Goal: Check status: Check status

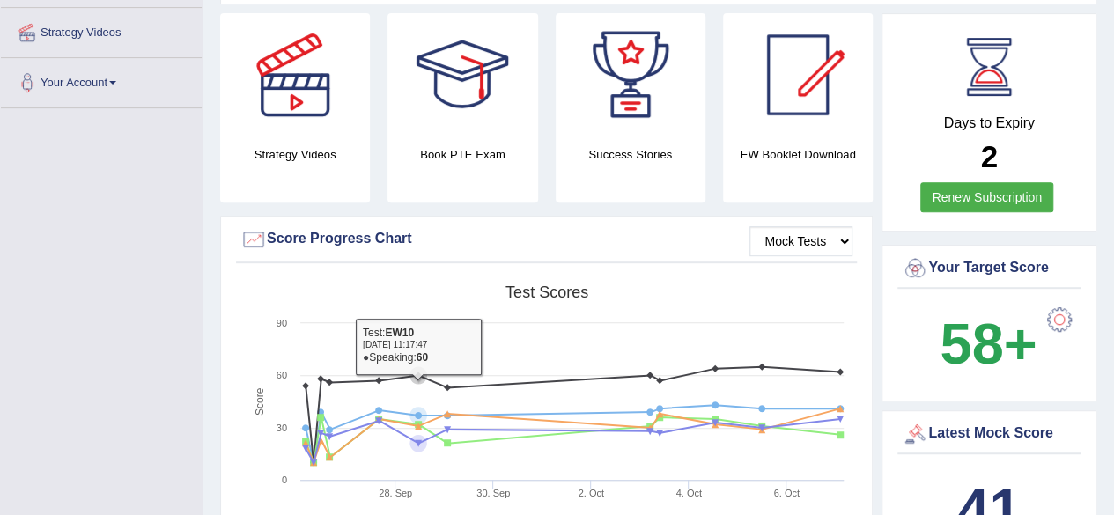
scroll to position [88, 0]
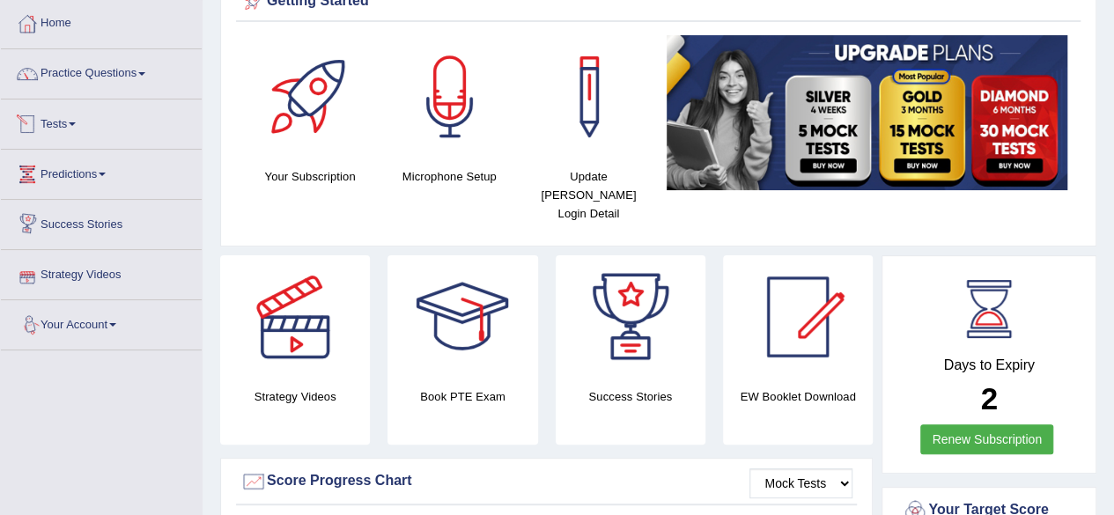
click at [76, 123] on span at bounding box center [72, 124] width 7 height 4
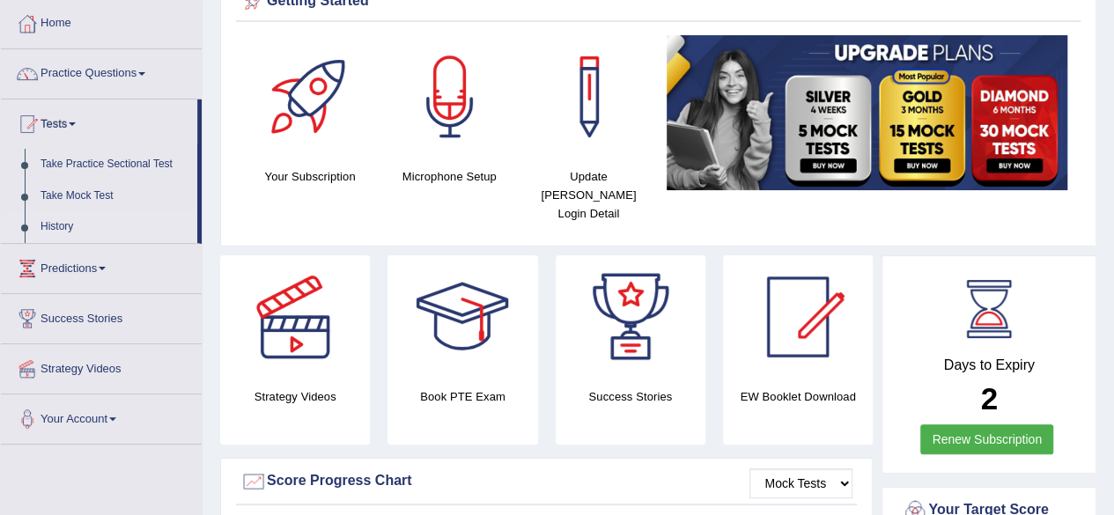
click at [70, 223] on link "History" at bounding box center [115, 227] width 165 height 32
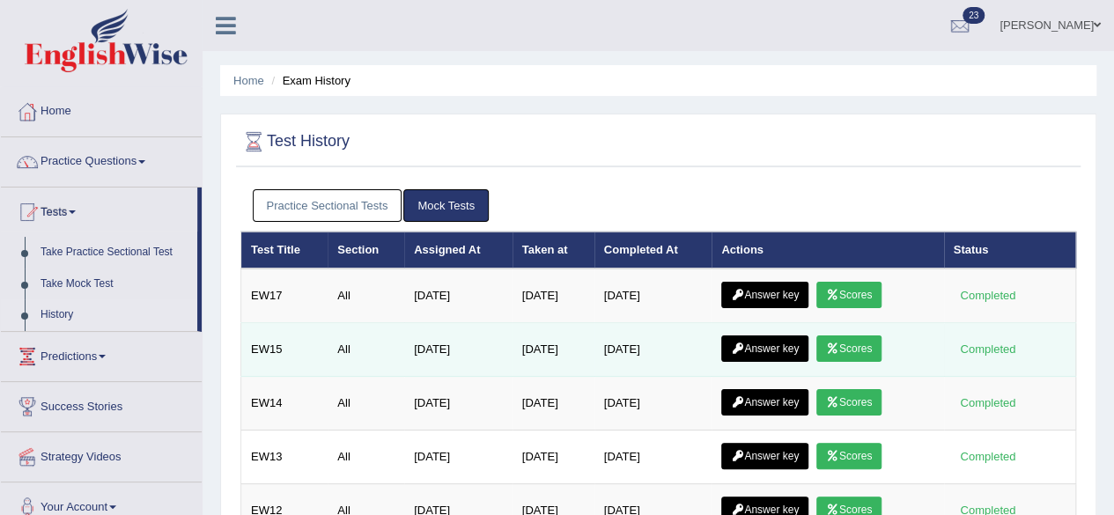
click at [862, 345] on link "Scores" at bounding box center [849, 349] width 65 height 26
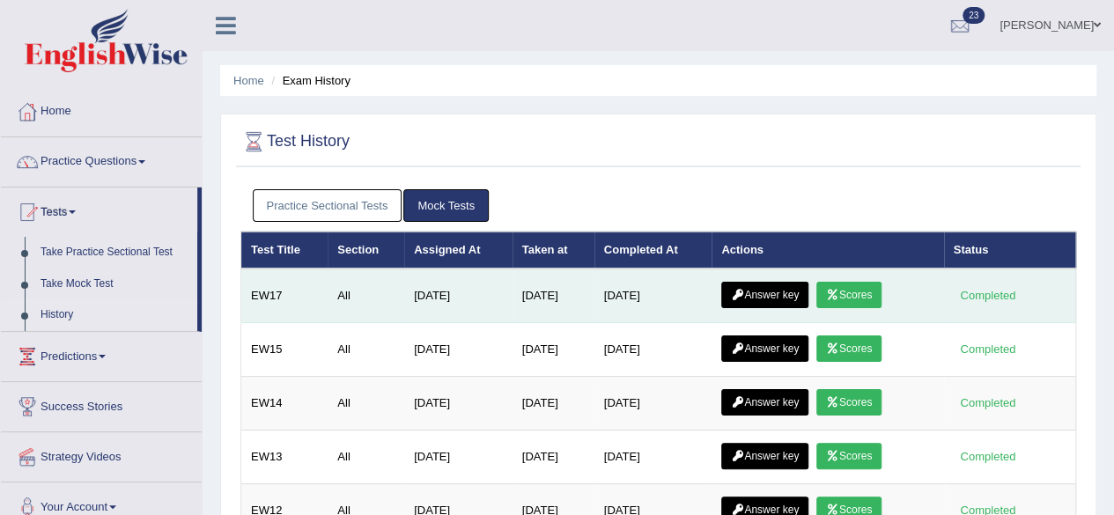
click at [879, 292] on link "Scores" at bounding box center [849, 295] width 65 height 26
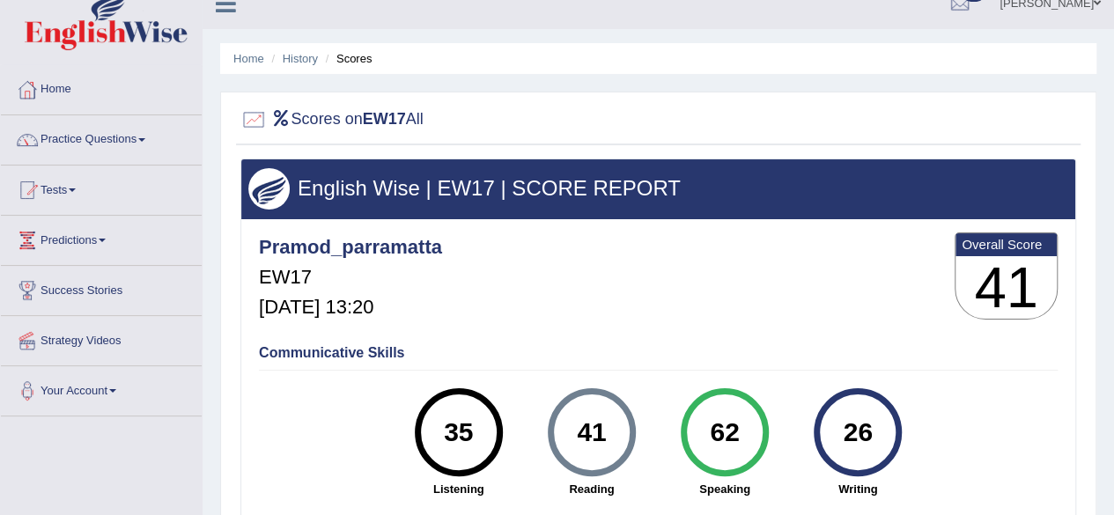
scroll to position [88, 0]
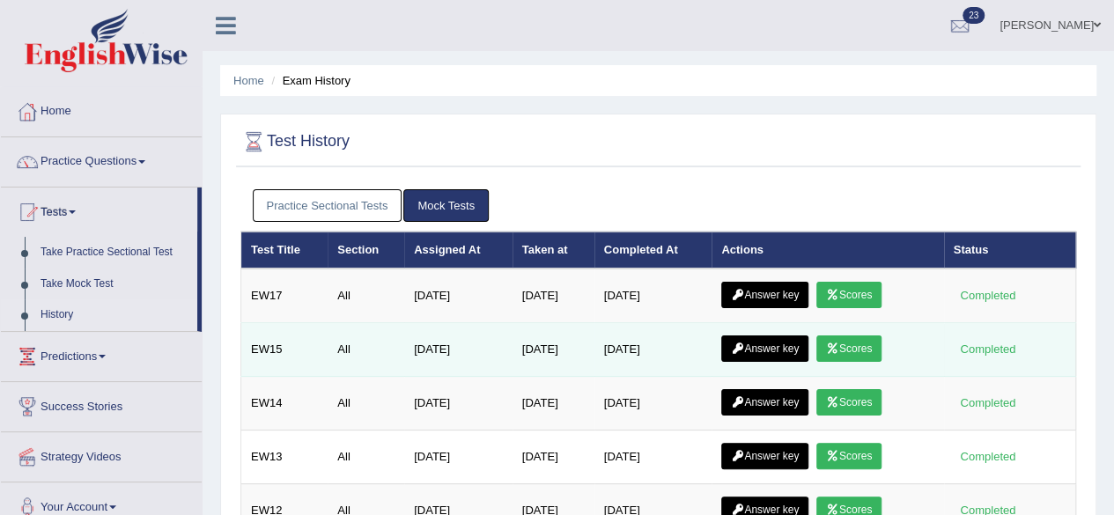
click at [859, 346] on link "Scores" at bounding box center [849, 349] width 65 height 26
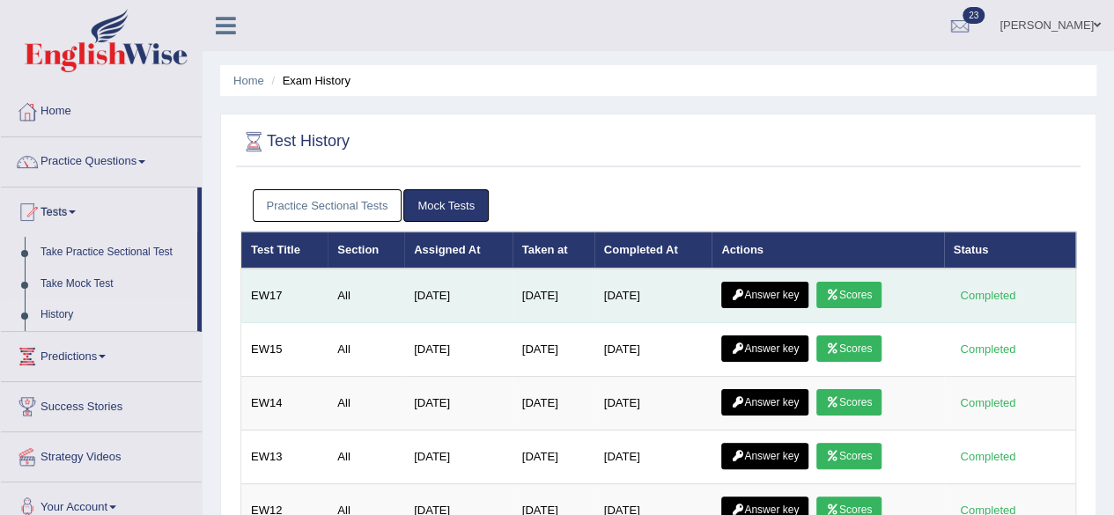
click at [782, 292] on link "Answer key" at bounding box center [764, 295] width 87 height 26
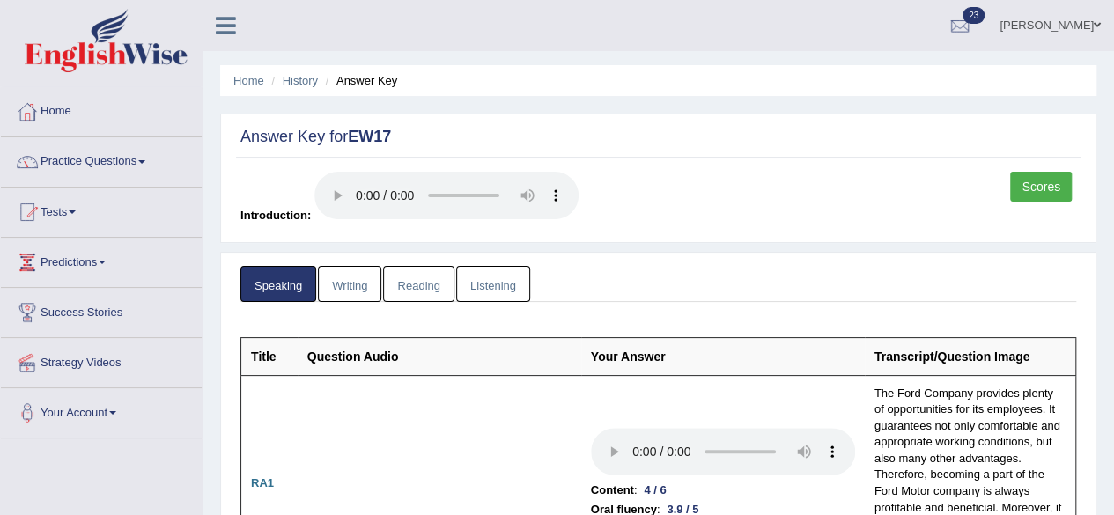
click at [361, 285] on link "Writing" at bounding box center [349, 284] width 63 height 36
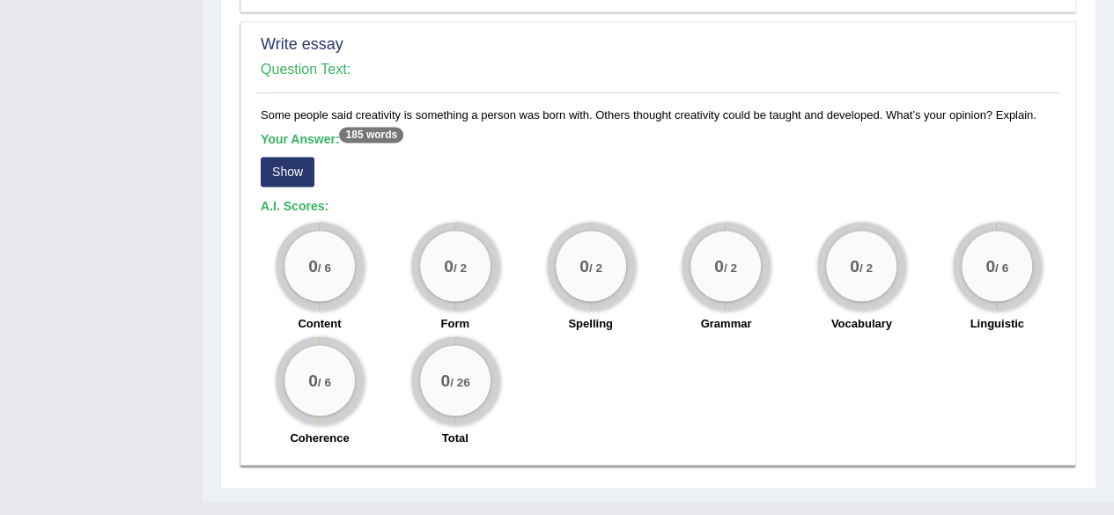
scroll to position [1272, 0]
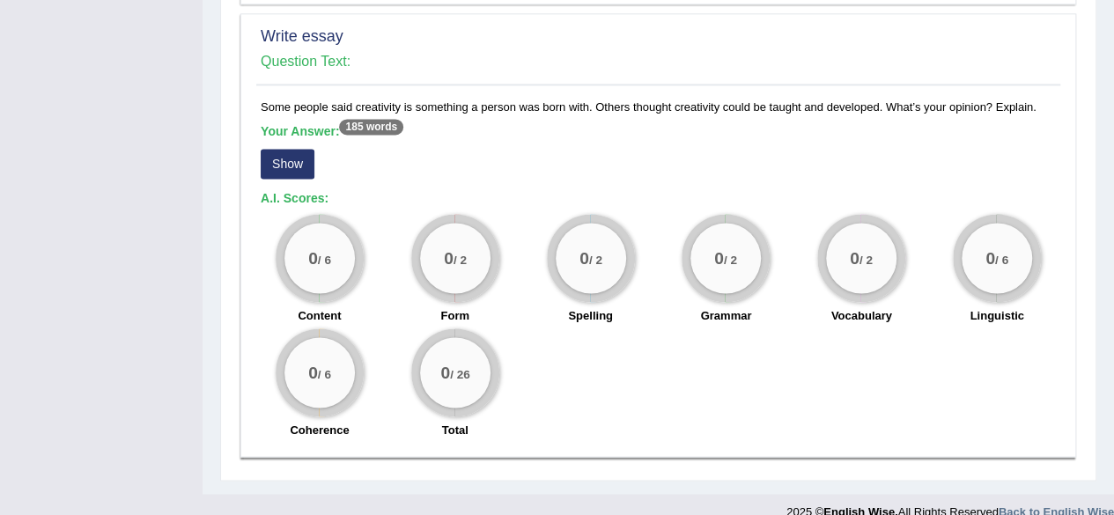
click at [278, 149] on button "Show" at bounding box center [288, 164] width 54 height 30
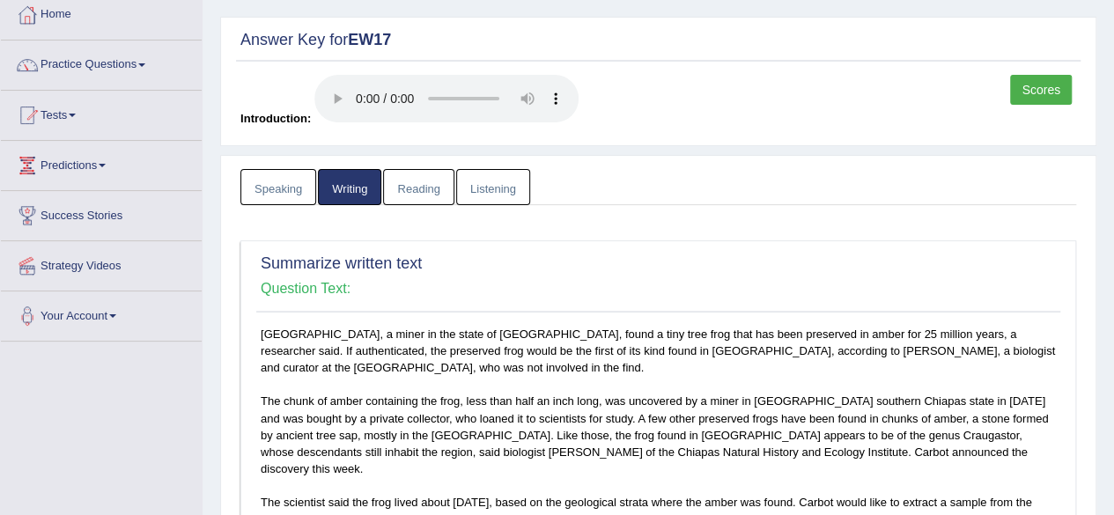
scroll to position [0, 0]
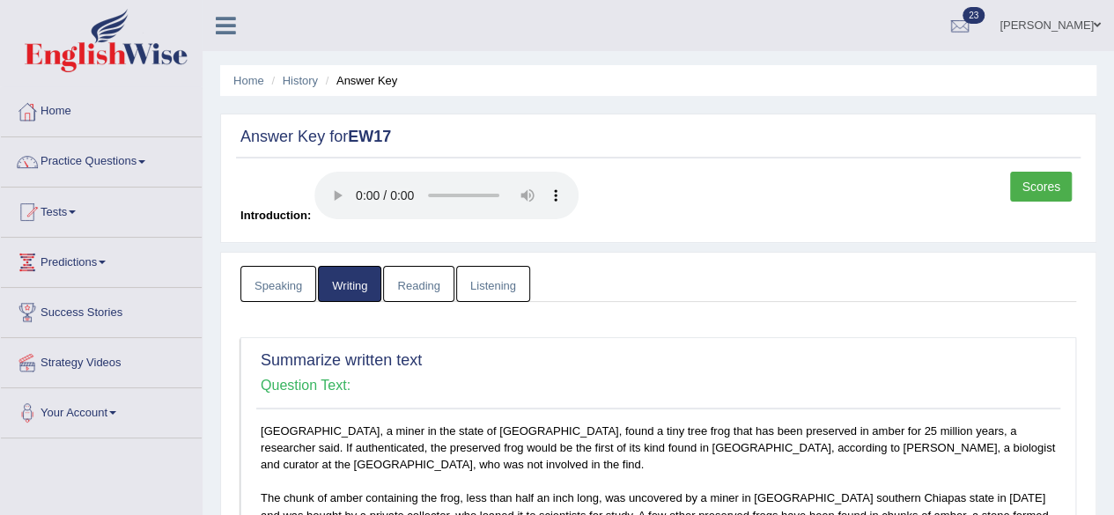
click at [426, 283] on link "Reading" at bounding box center [418, 284] width 70 height 36
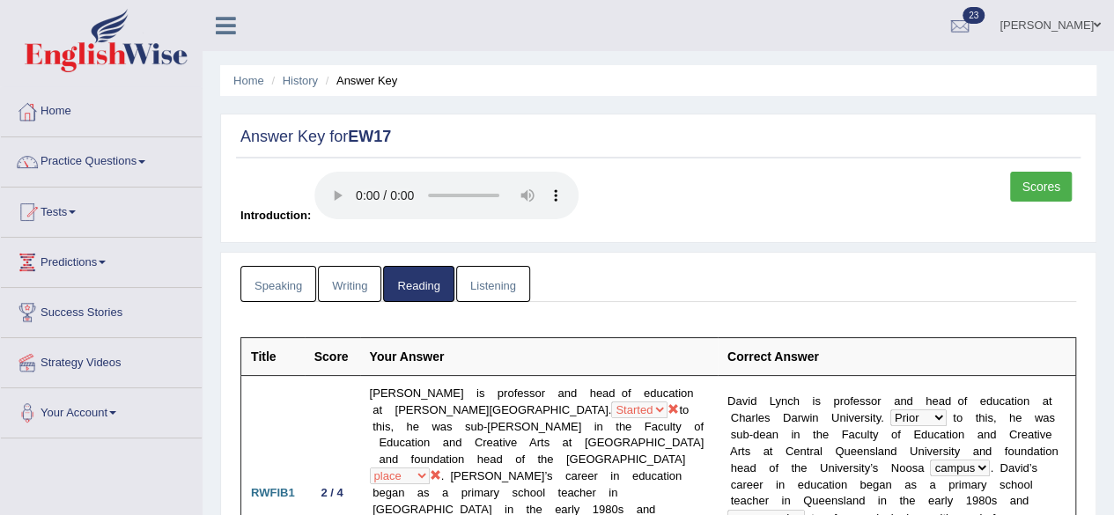
click at [495, 288] on link "Listening" at bounding box center [493, 284] width 74 height 36
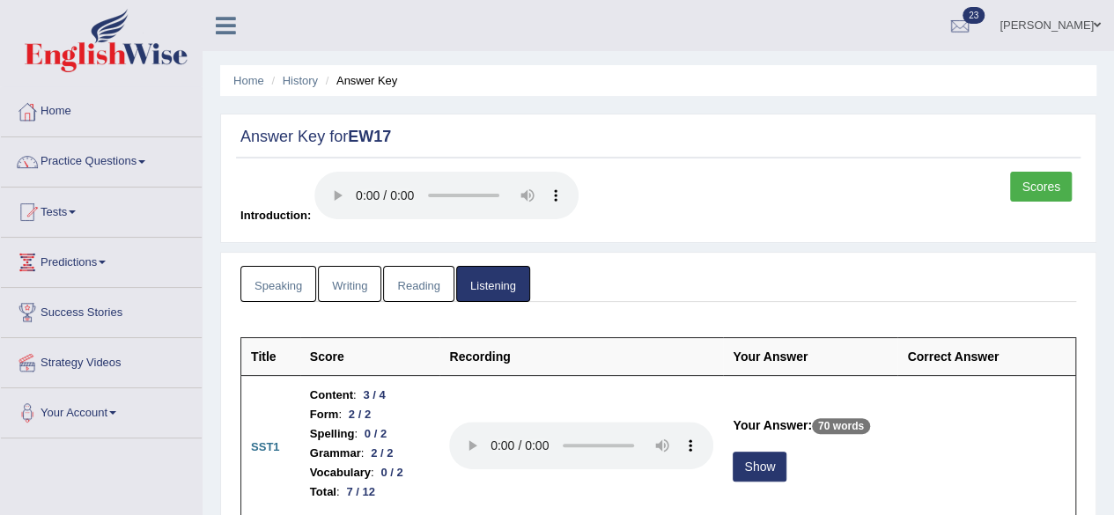
click at [363, 293] on link "Writing" at bounding box center [349, 284] width 63 height 36
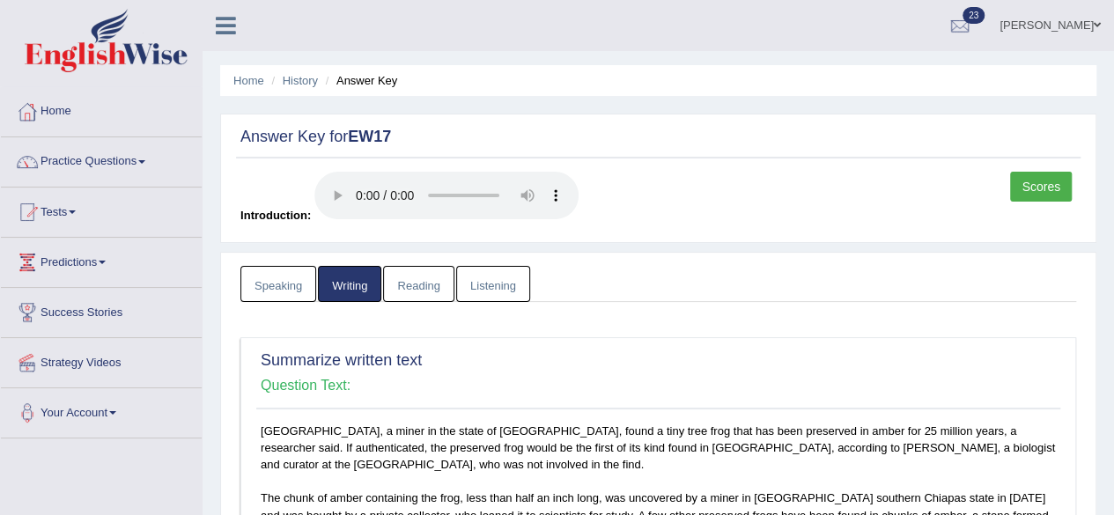
click at [486, 288] on link "Listening" at bounding box center [493, 284] width 74 height 36
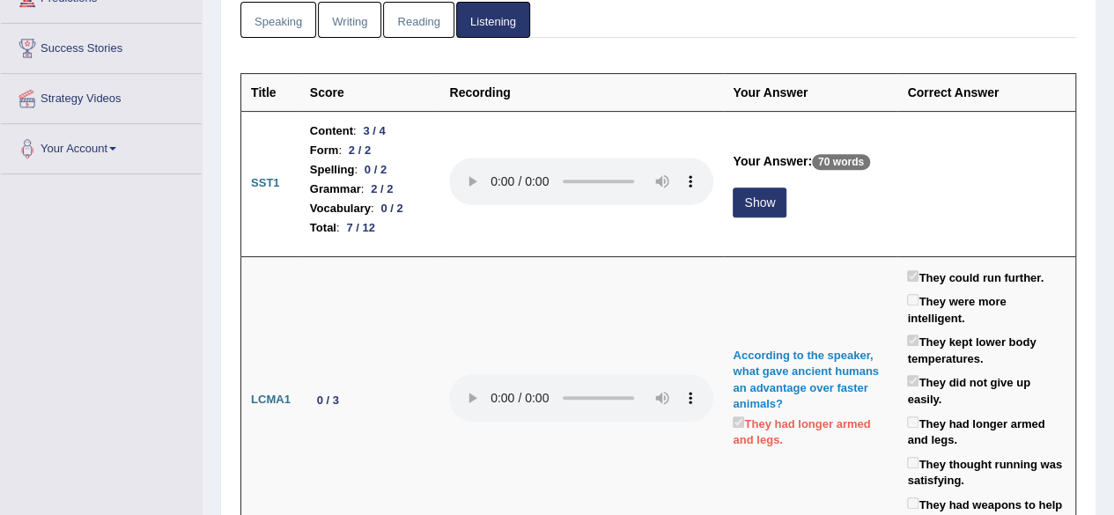
scroll to position [176, 0]
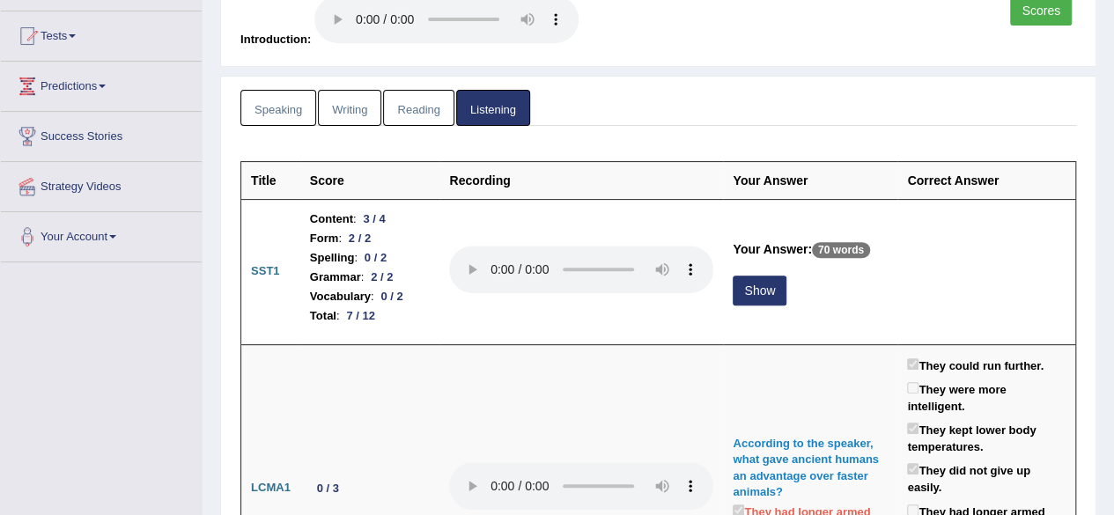
click at [410, 103] on link "Reading" at bounding box center [418, 108] width 70 height 36
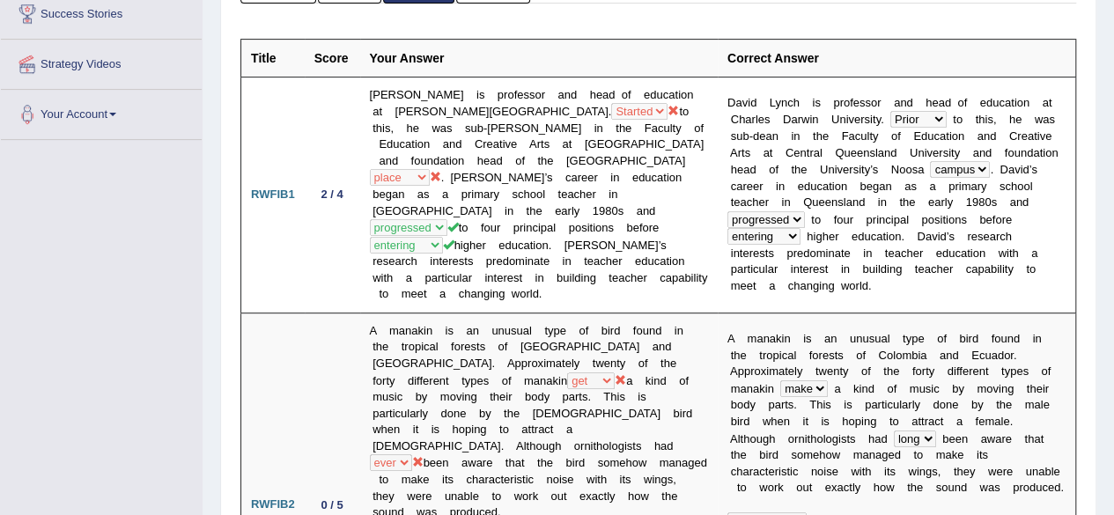
scroll to position [0, 0]
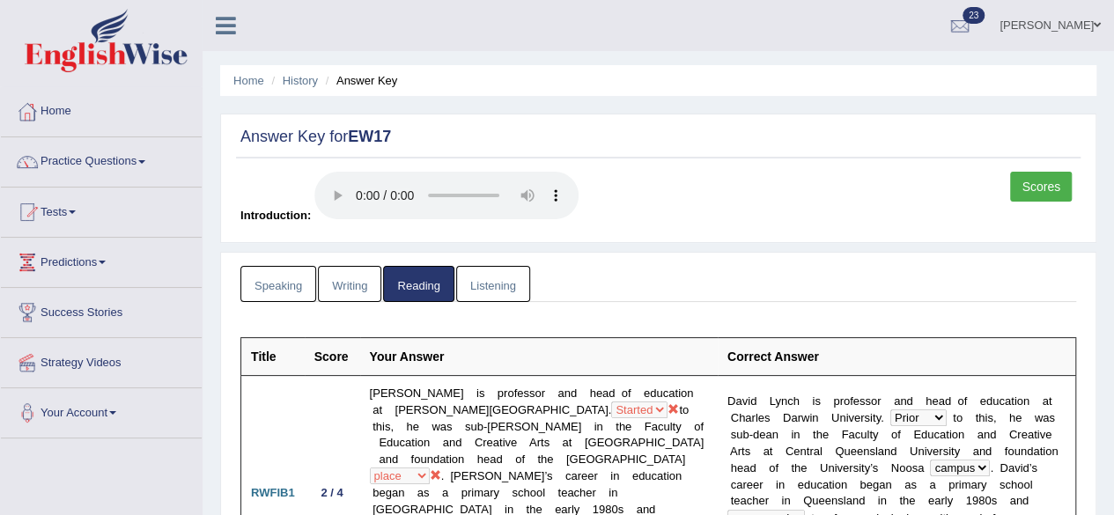
click at [507, 287] on link "Listening" at bounding box center [493, 284] width 74 height 36
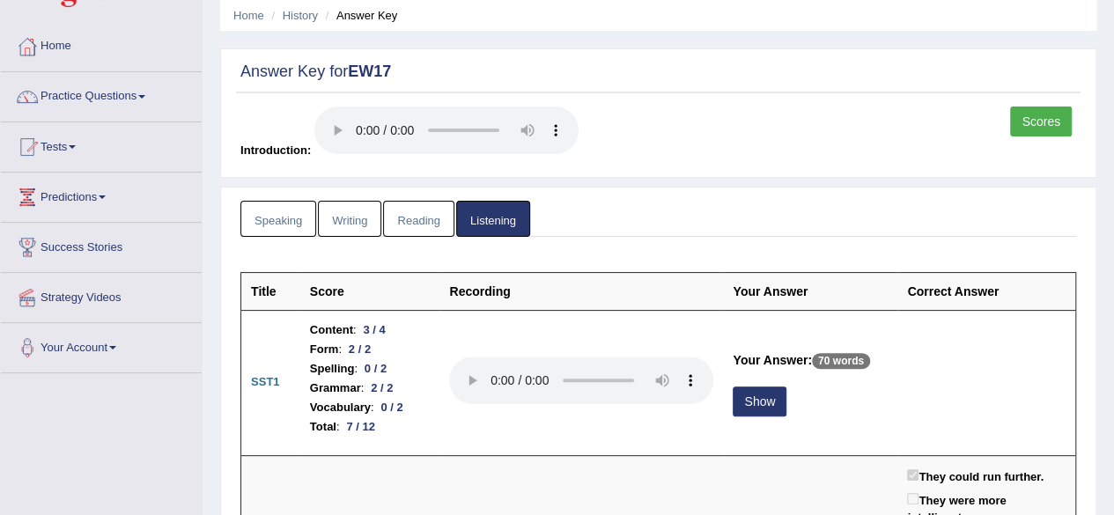
scroll to position [88, 0]
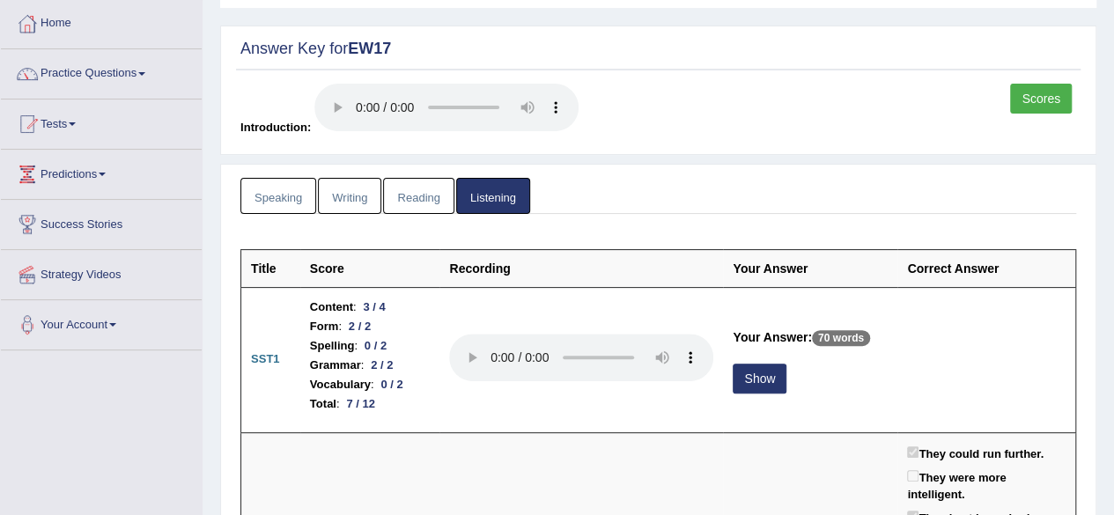
click at [436, 203] on link "Reading" at bounding box center [418, 196] width 70 height 36
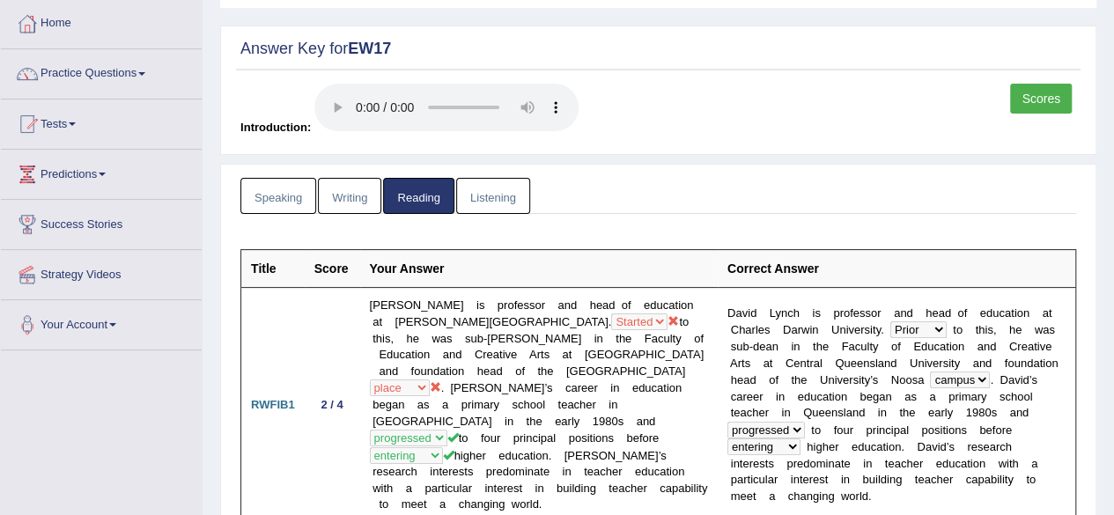
click at [488, 200] on link "Listening" at bounding box center [493, 196] width 74 height 36
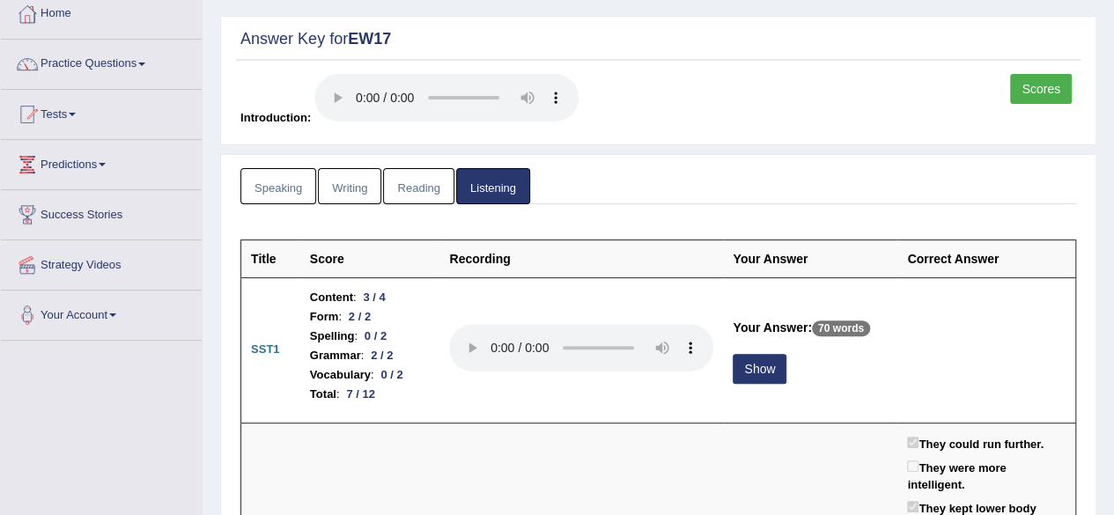
scroll to position [0, 0]
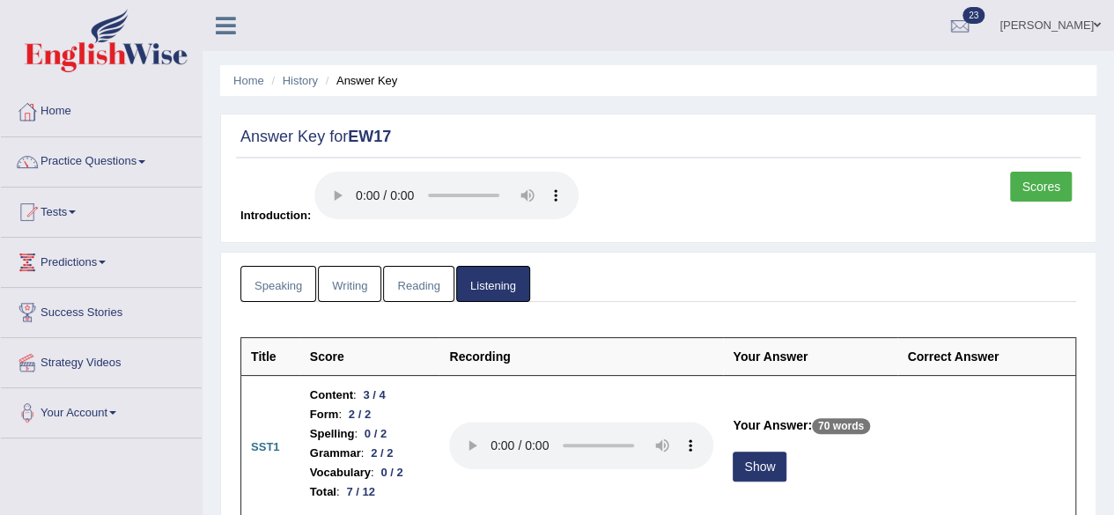
click at [423, 287] on link "Reading" at bounding box center [418, 284] width 70 height 36
